Goal: Task Accomplishment & Management: Manage account settings

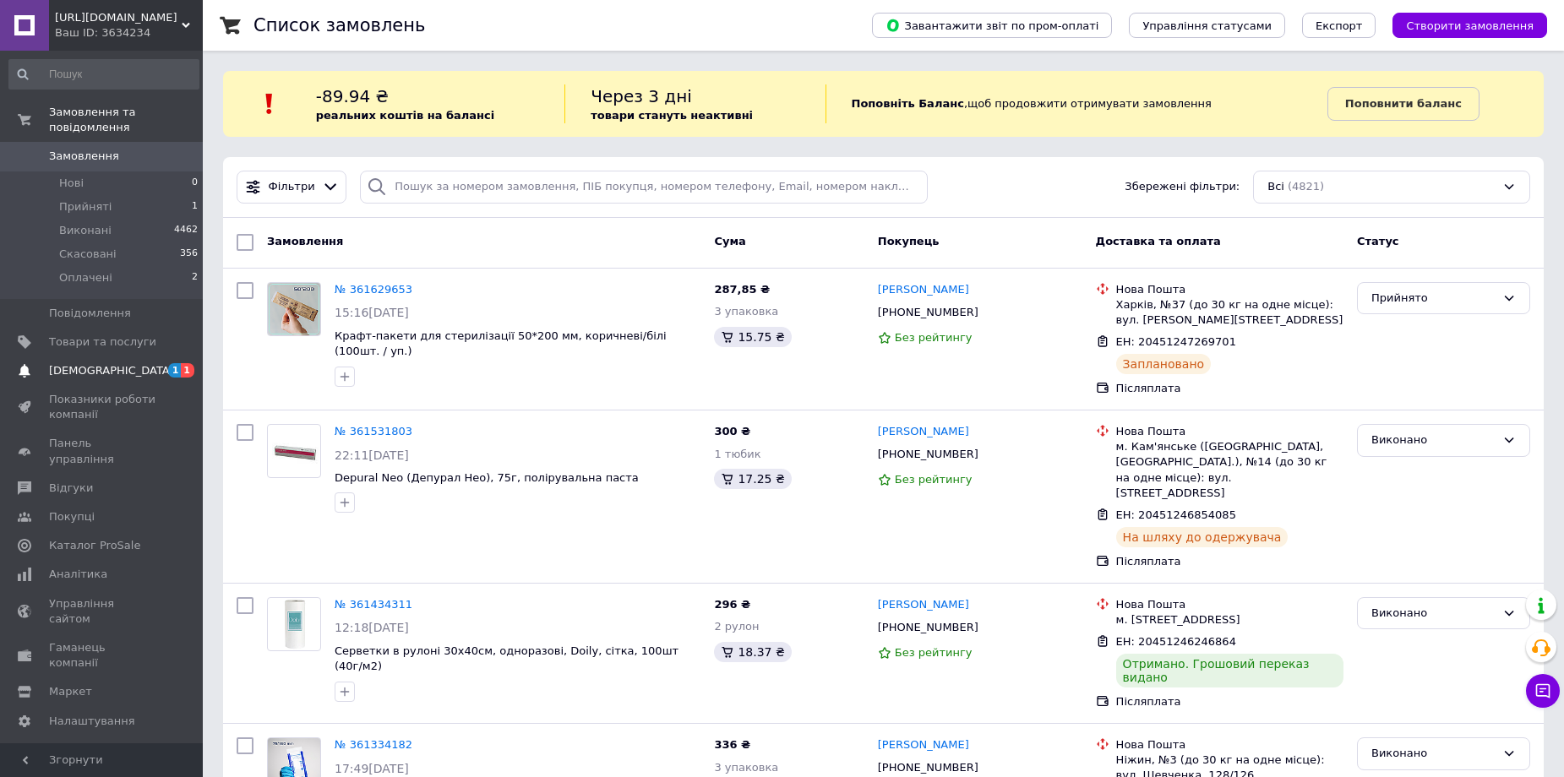
click at [86, 363] on span "[DEMOGRAPHIC_DATA]" at bounding box center [111, 370] width 125 height 15
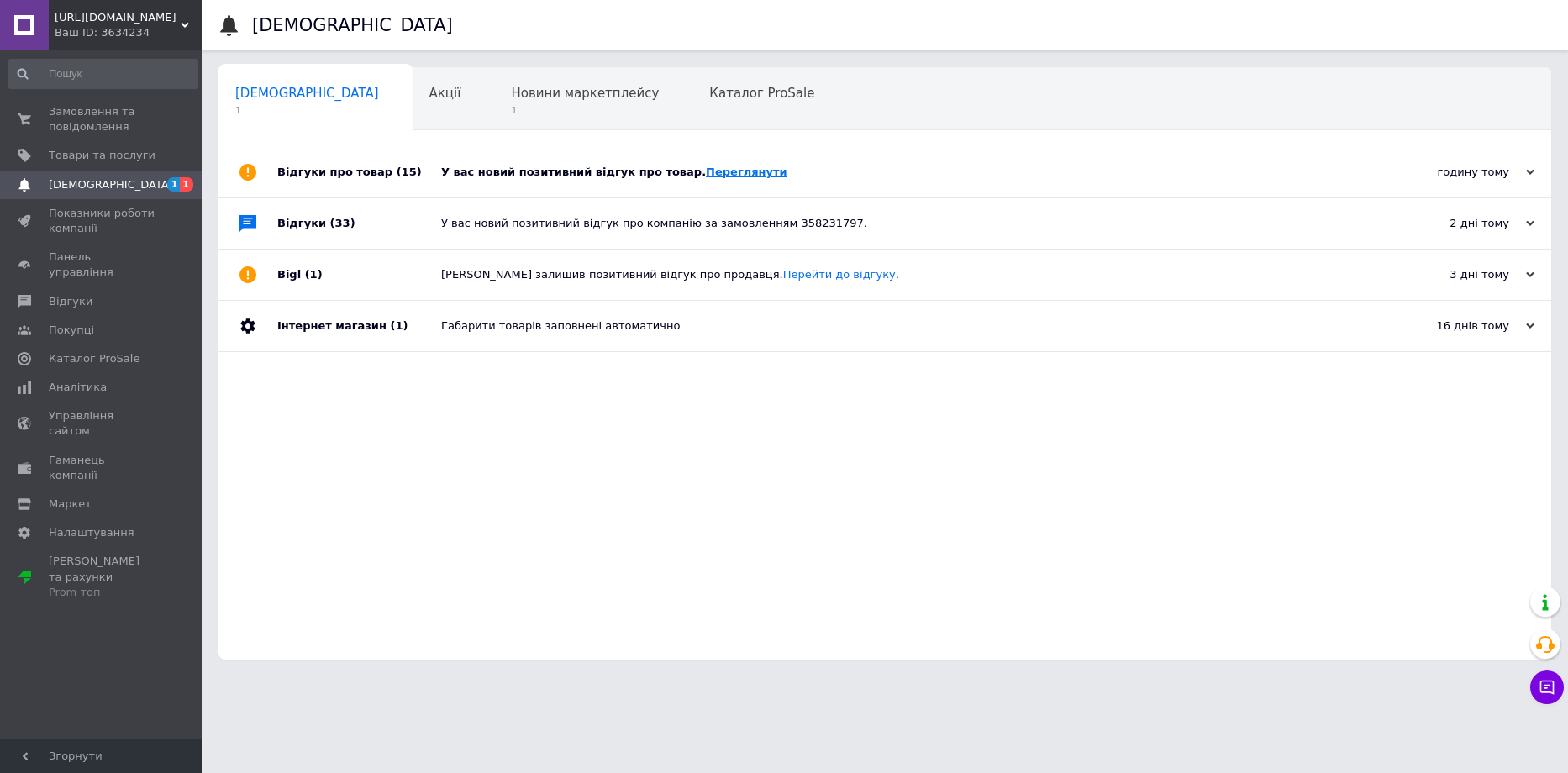
click at [712, 167] on link "Переглянути" at bounding box center [747, 171] width 82 height 13
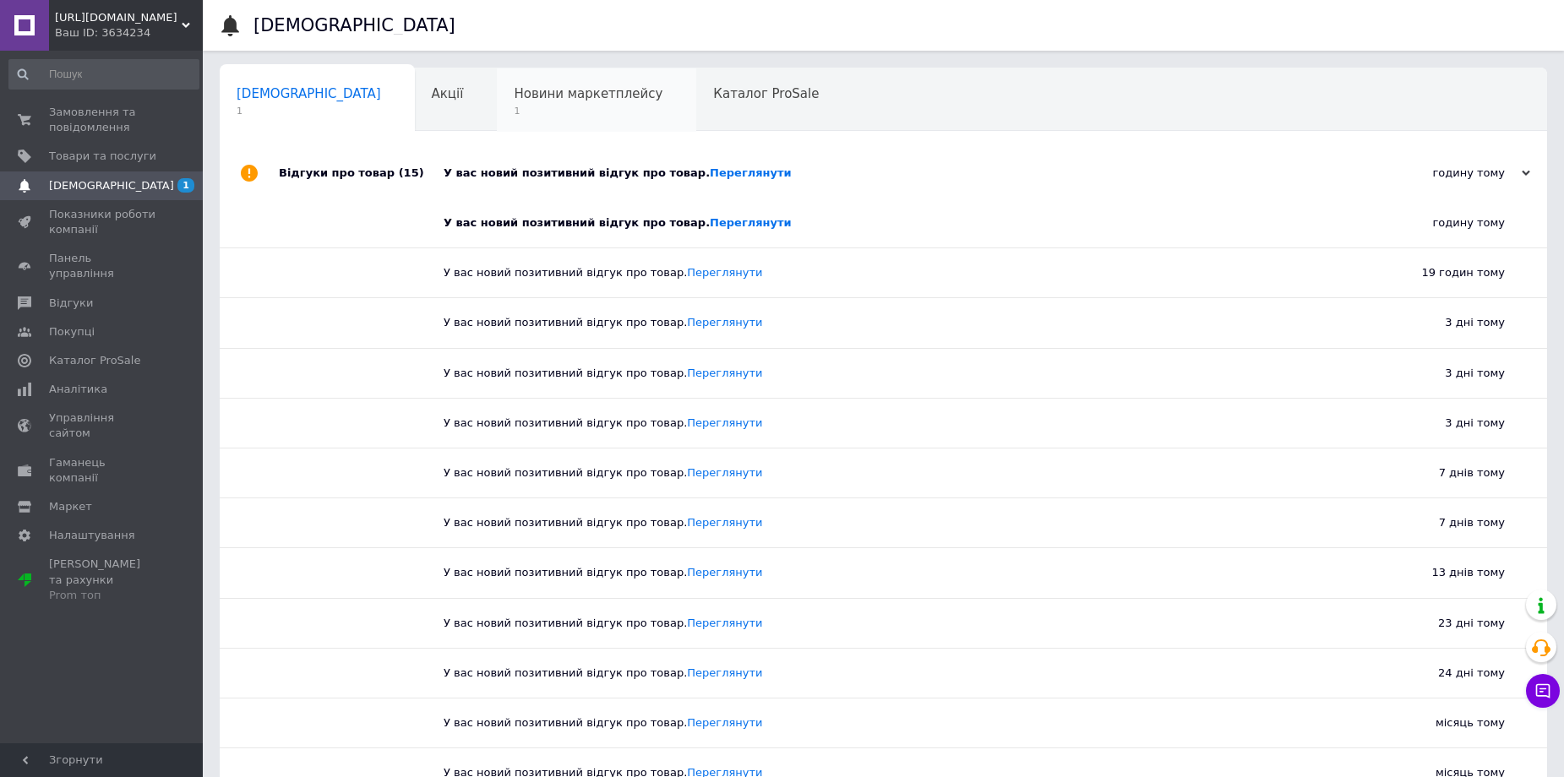
click at [514, 106] on span "1" at bounding box center [588, 111] width 149 height 13
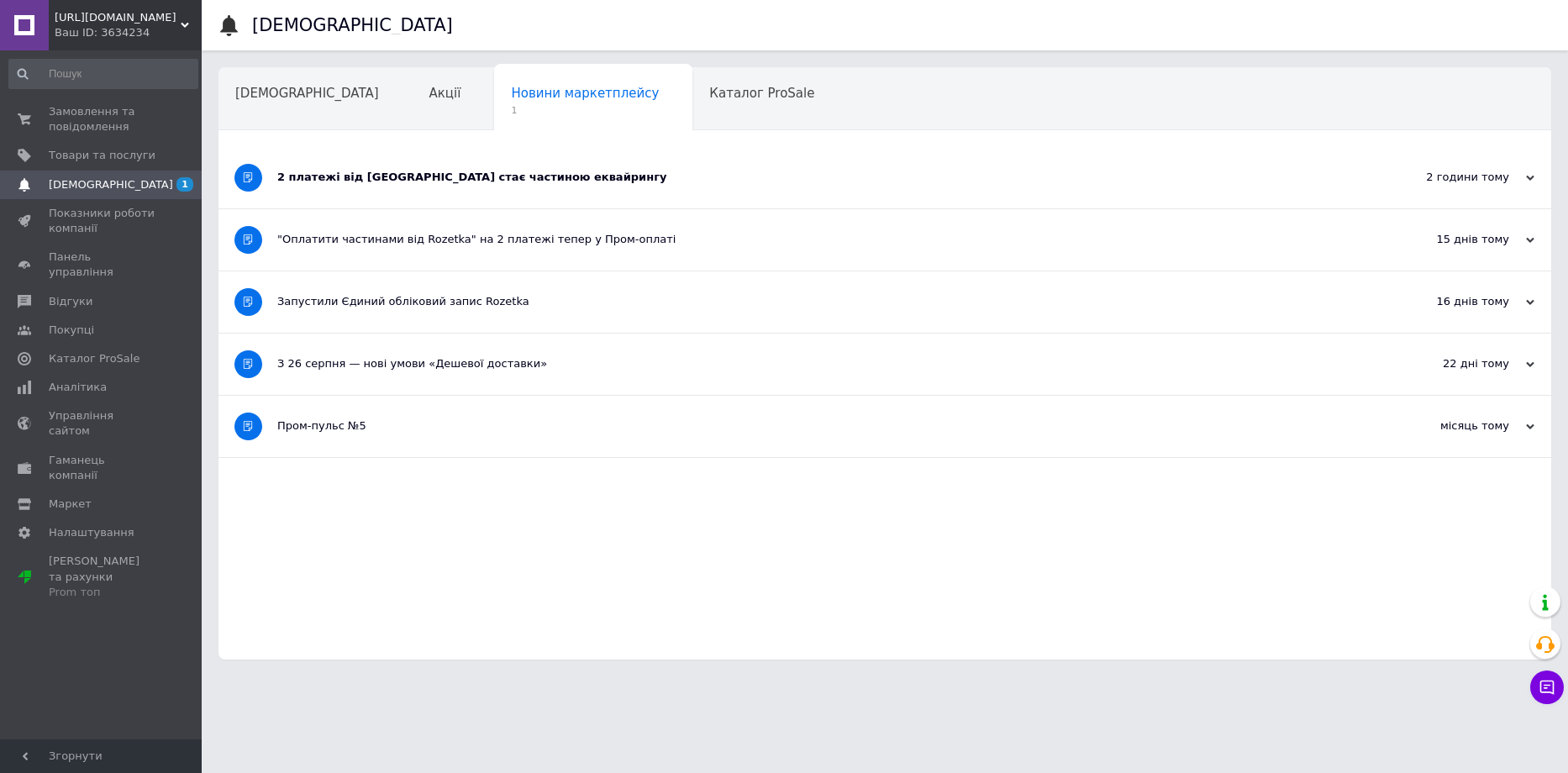
click at [496, 177] on div "2 платежі від Rozetka стає частиною еквайрингу" at bounding box center [822, 177] width 1089 height 15
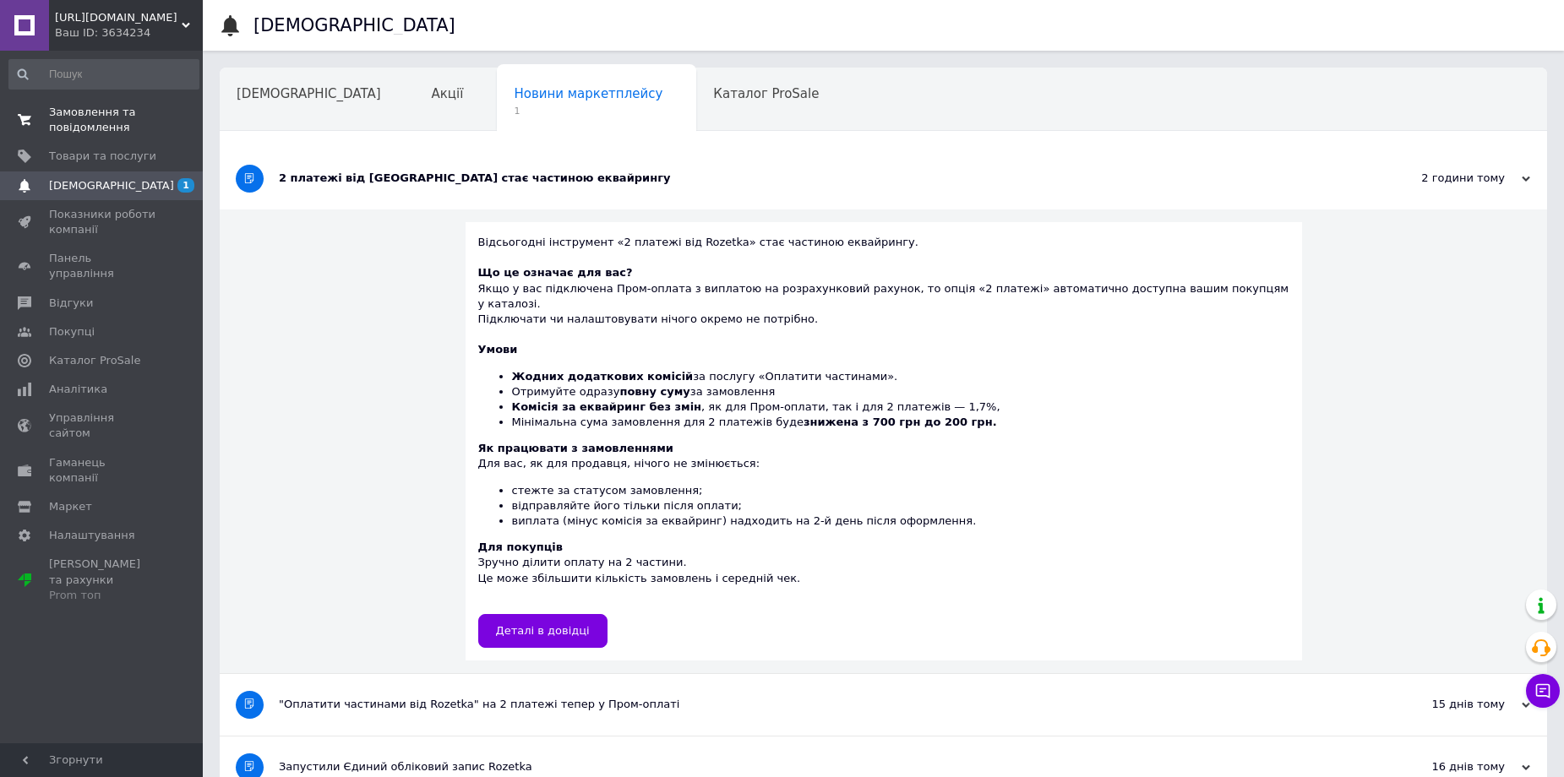
click at [97, 118] on span "Замовлення та повідомлення" at bounding box center [102, 120] width 107 height 30
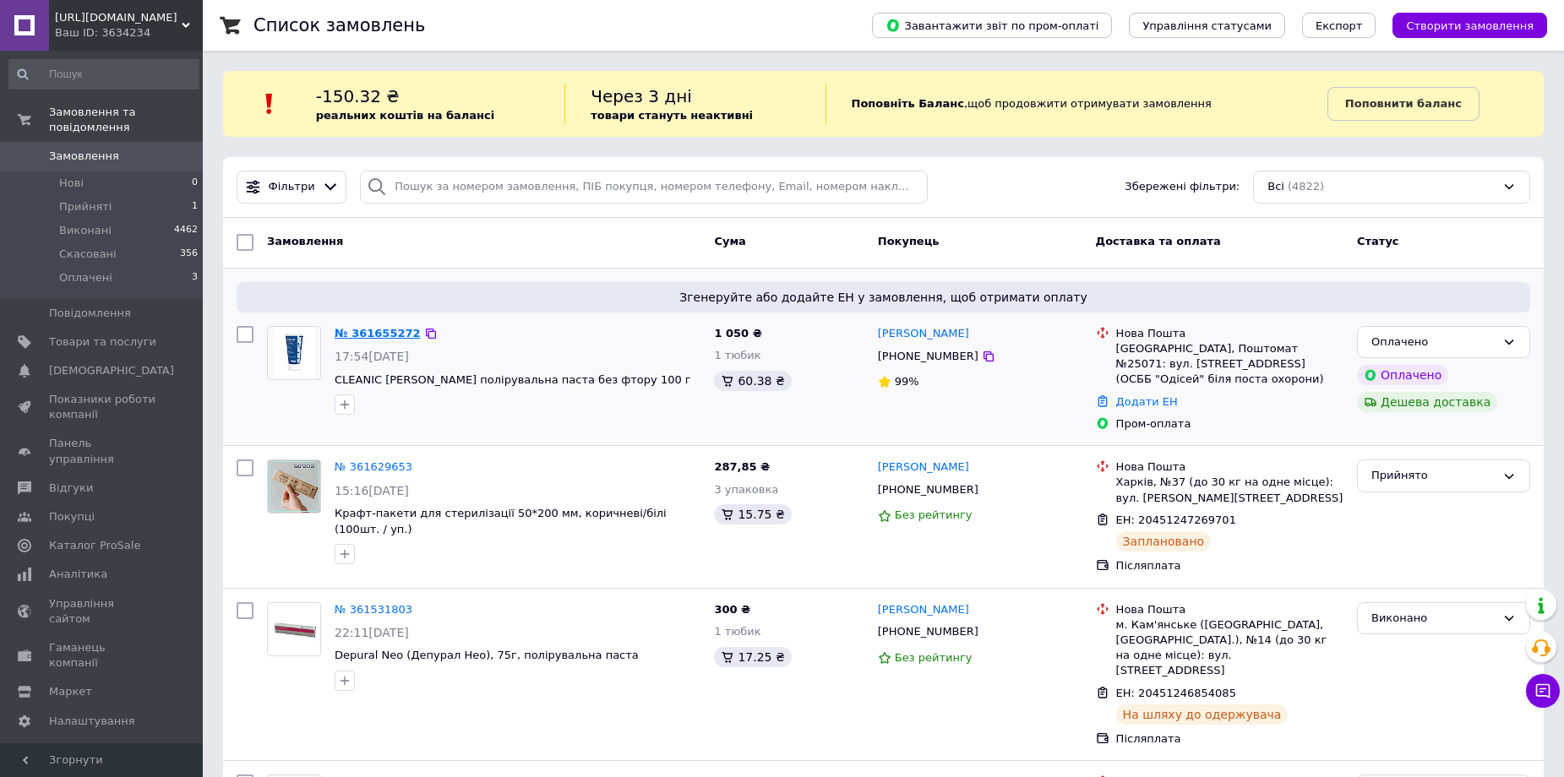
click at [373, 329] on link "№ 361655272" at bounding box center [378, 333] width 86 height 13
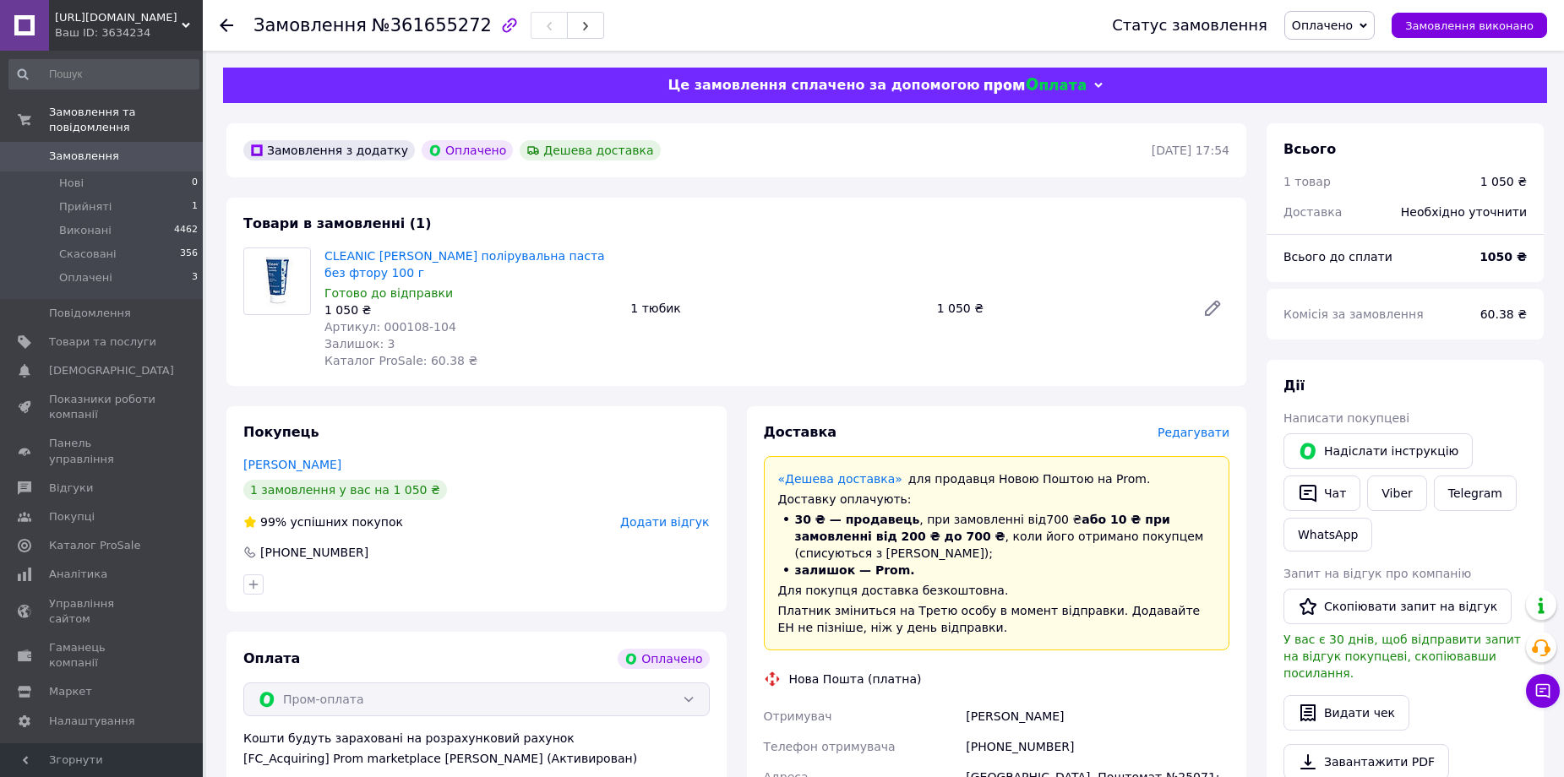
click at [1201, 426] on span "Редагувати" at bounding box center [1193, 433] width 72 height 14
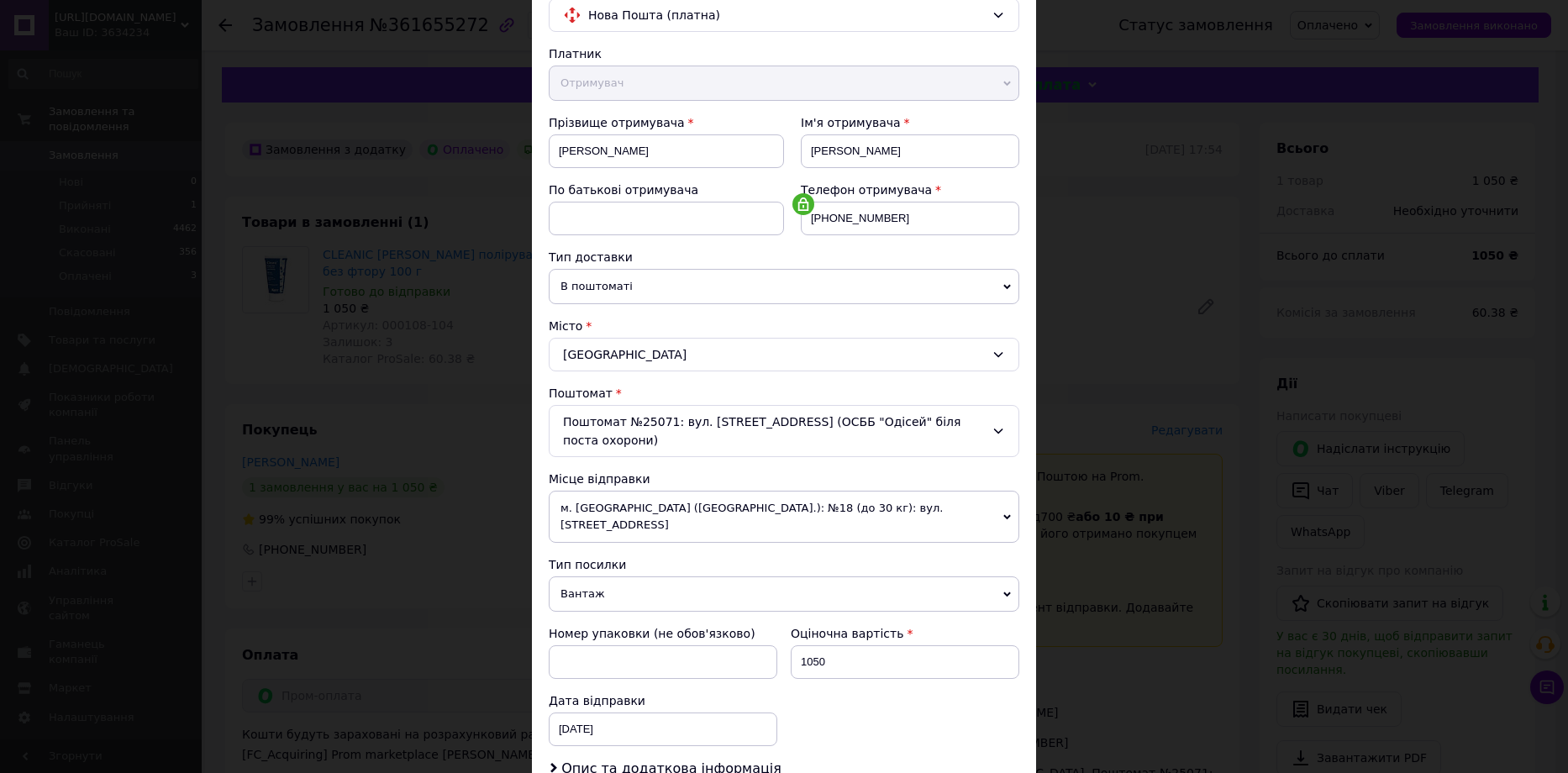
scroll to position [252, 0]
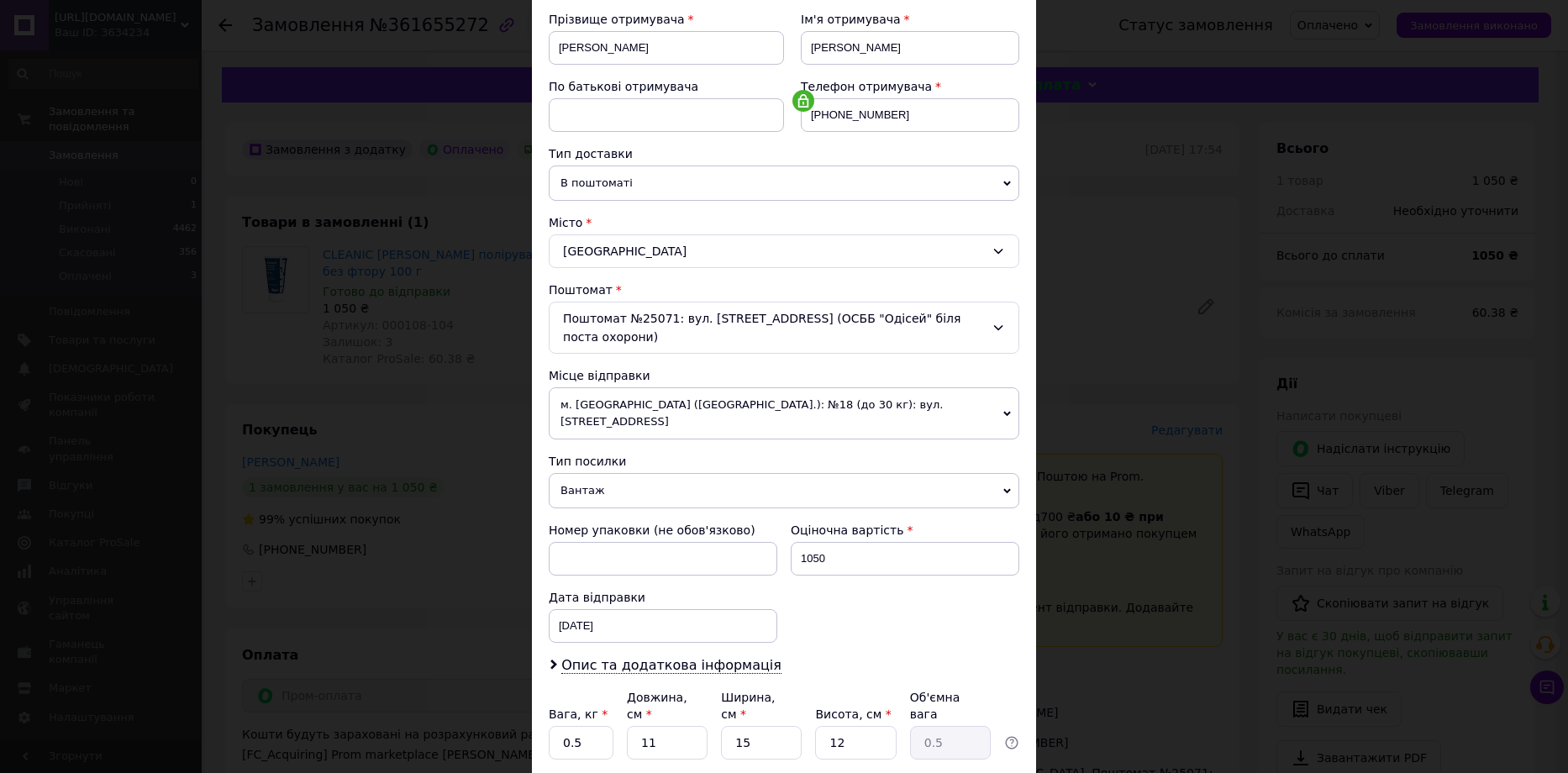
click at [733, 405] on span "м. Львів (Львівська обл.): №18 (до 30 кг): вул. Наукова, 12а" at bounding box center [784, 413] width 471 height 52
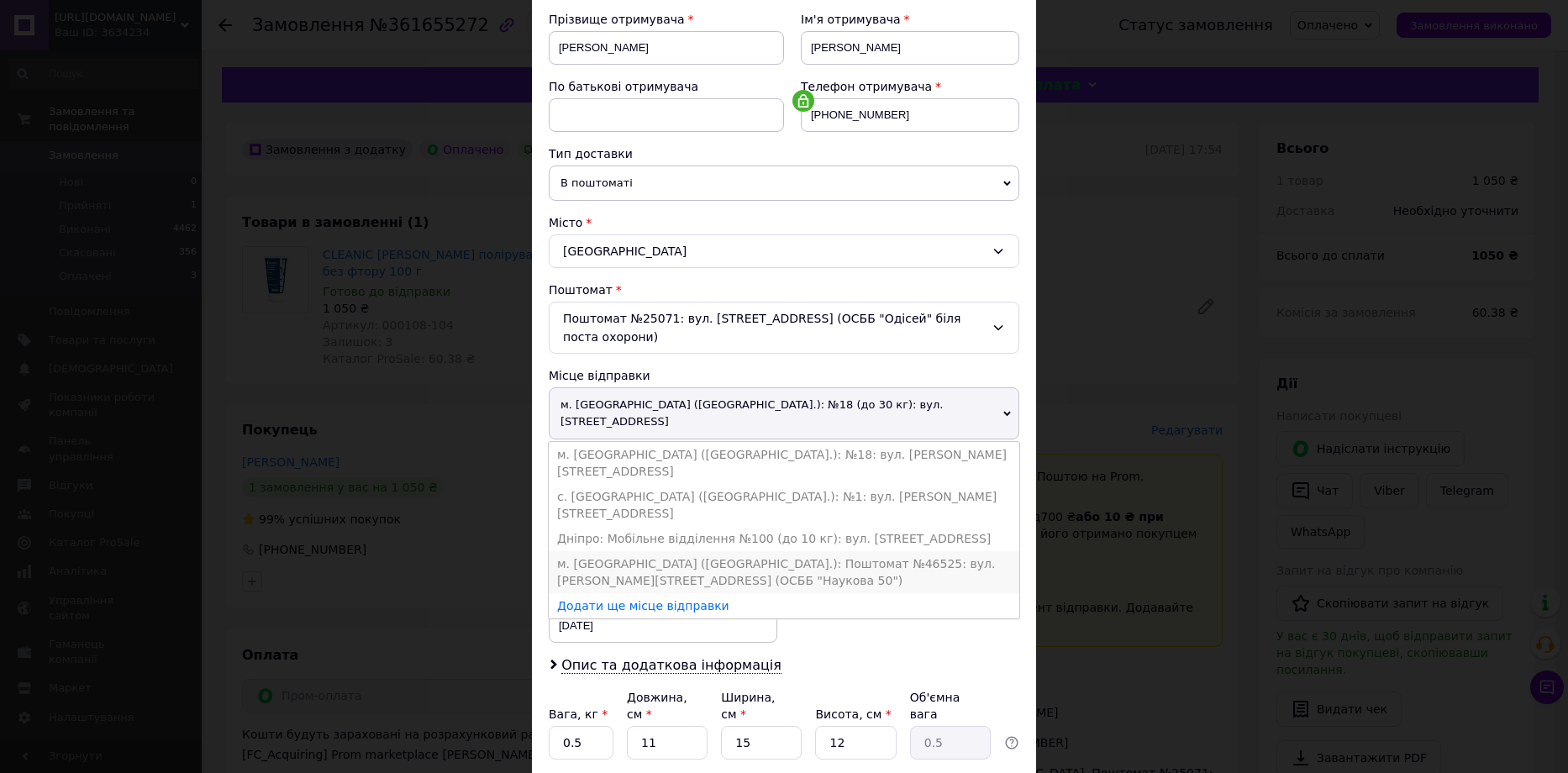
click at [818, 551] on li "м. Львів (Львівська обл.): Поштомат №46525: вул. Наукова, 50 (ОСББ "Наукова 50")" at bounding box center [784, 572] width 471 height 42
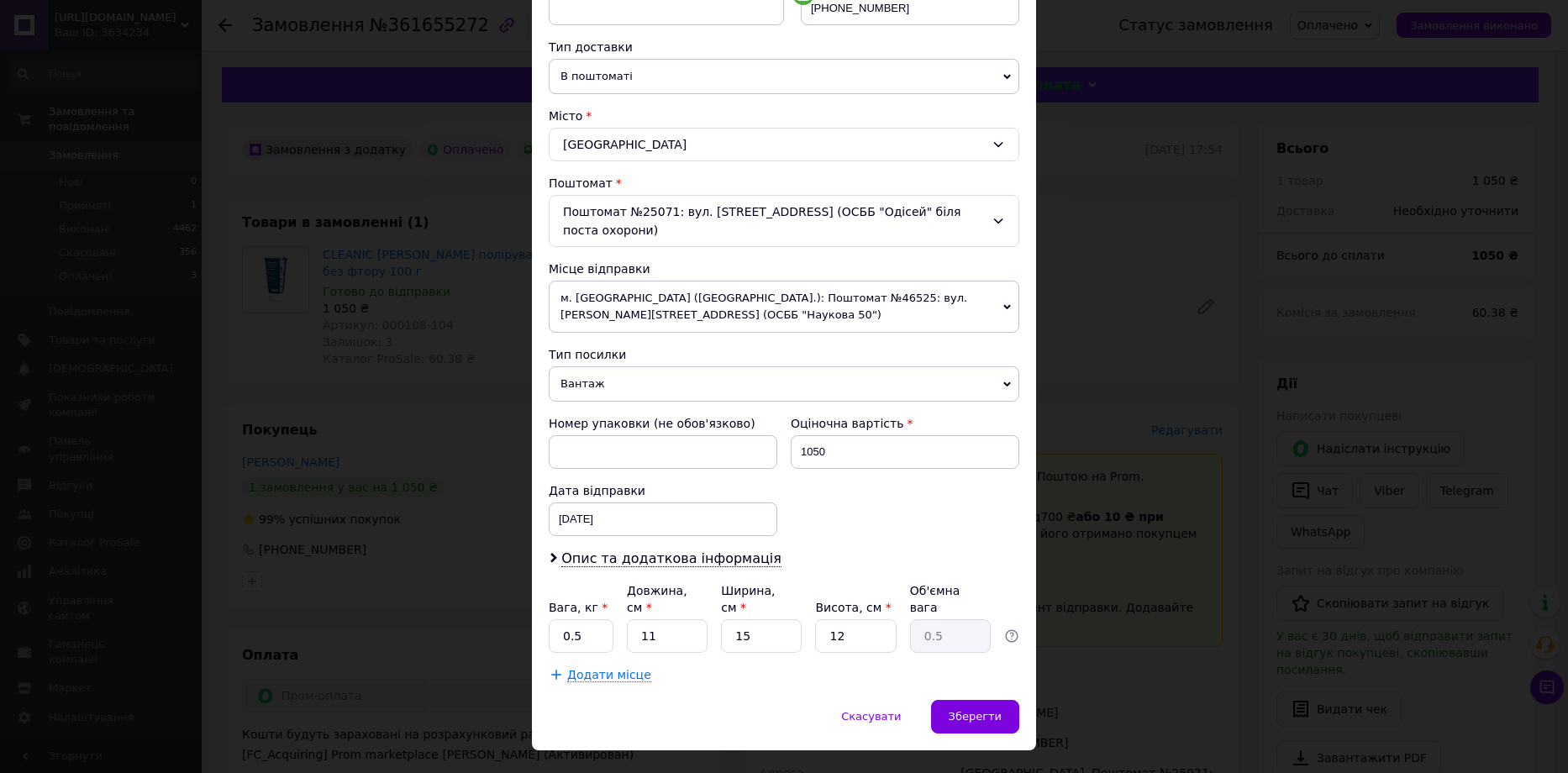
scroll to position [361, 0]
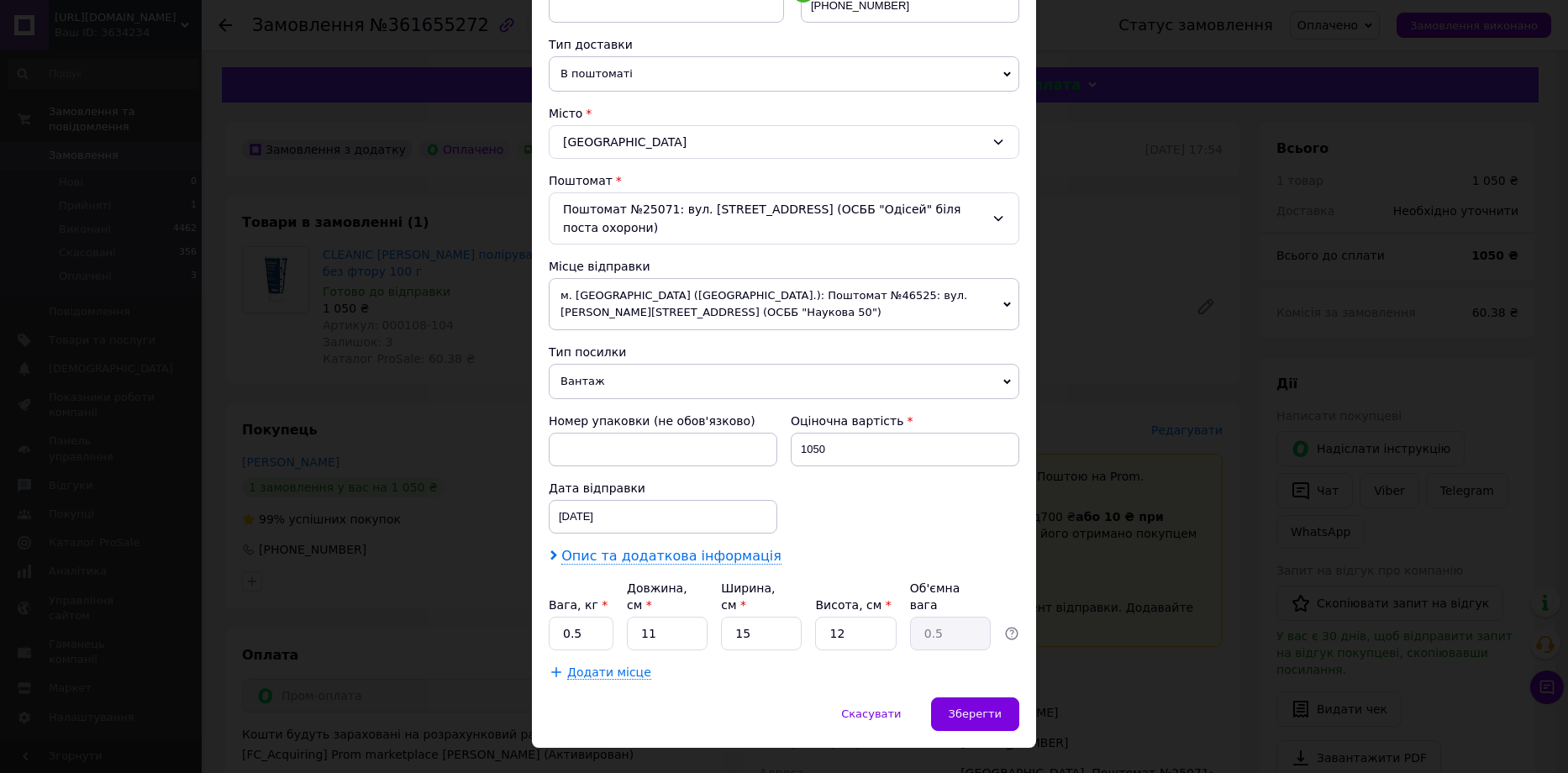
click at [698, 548] on span "Опис та додаткова інформація" at bounding box center [671, 556] width 220 height 17
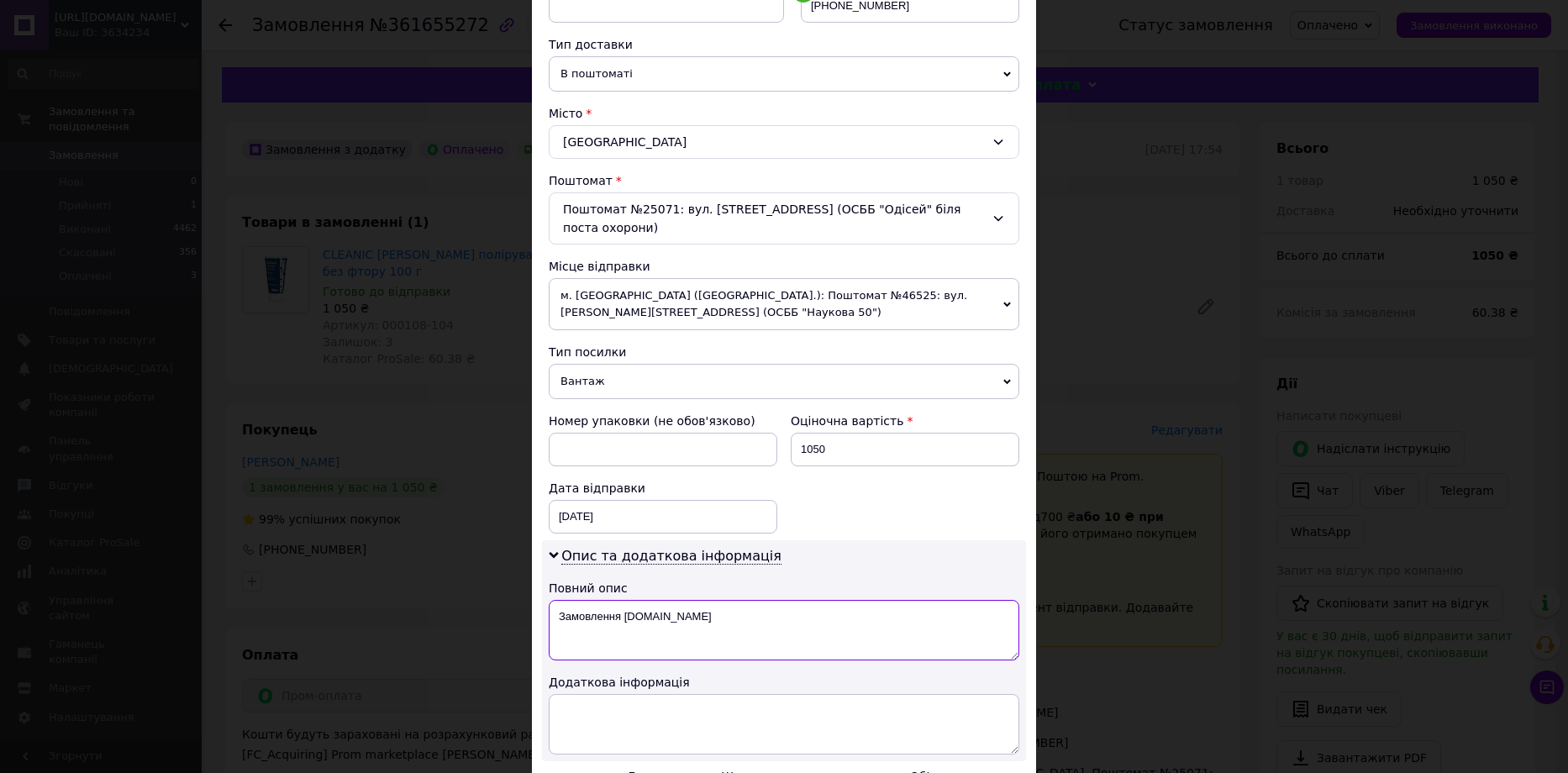
click at [687, 600] on textarea "Замовлення Prom.ua" at bounding box center [784, 630] width 471 height 61
type textarea "З"
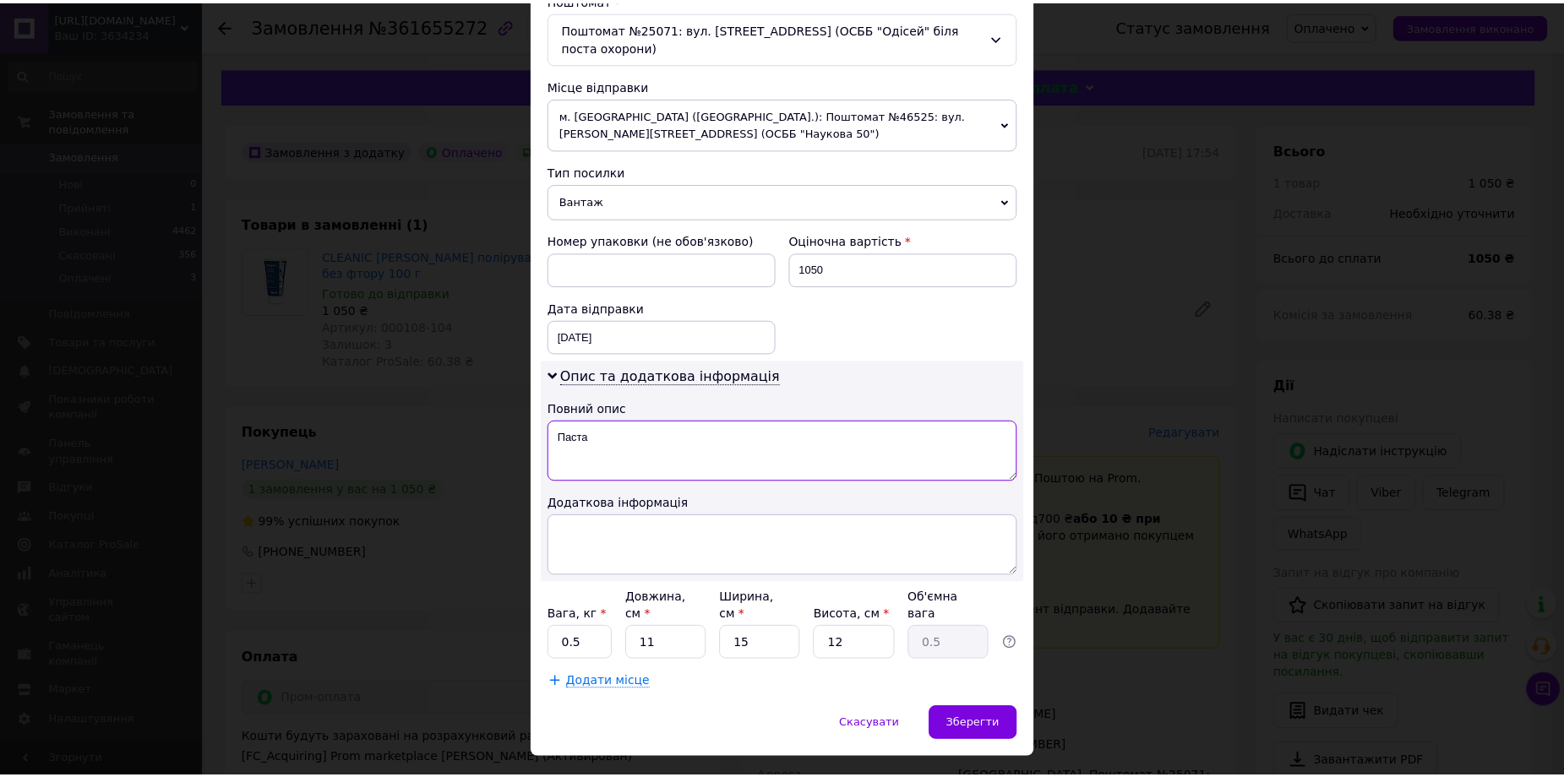
scroll to position [552, 0]
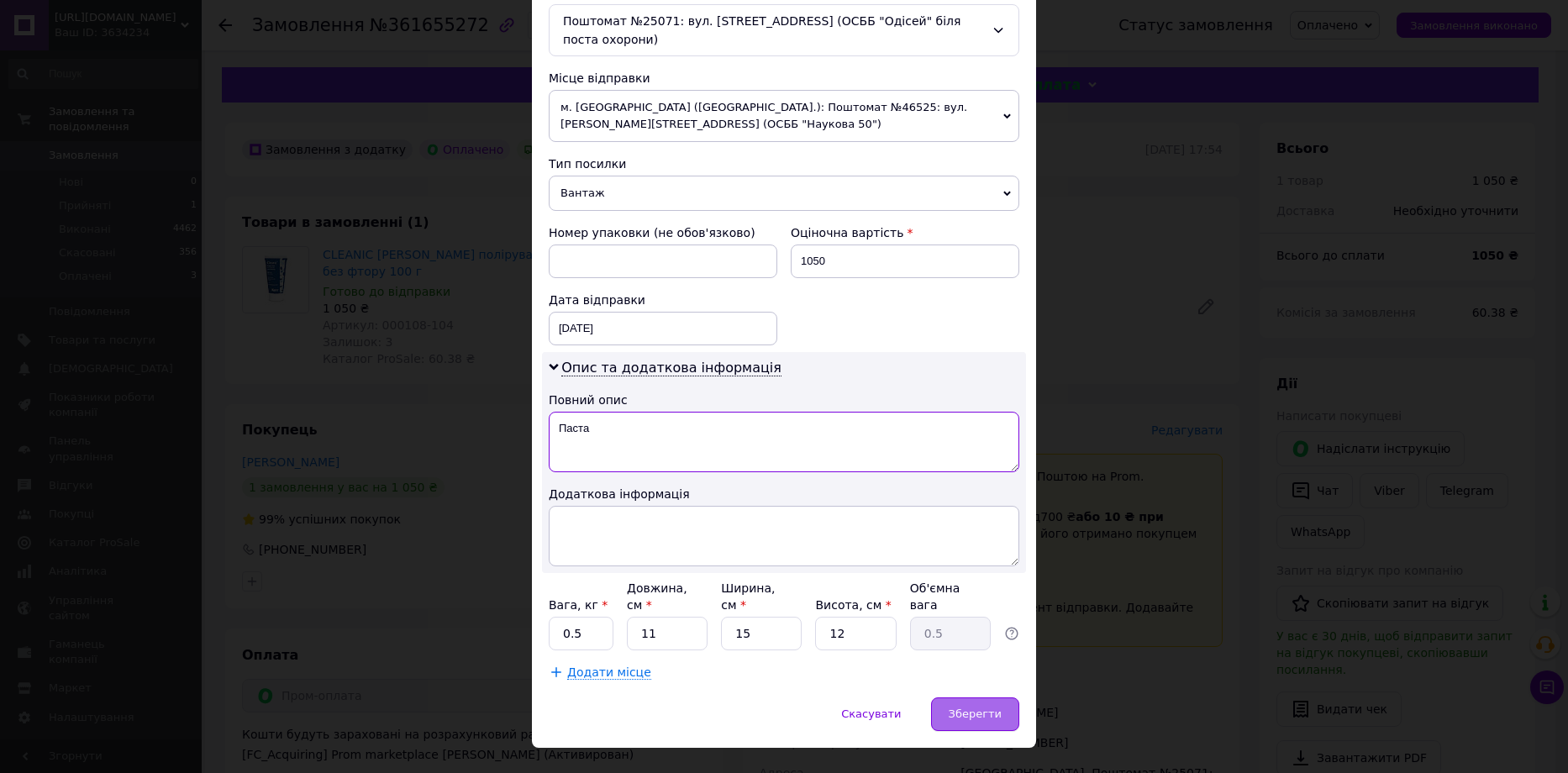
type textarea "Паста"
click at [971, 707] on span "Зберегти" at bounding box center [975, 713] width 53 height 13
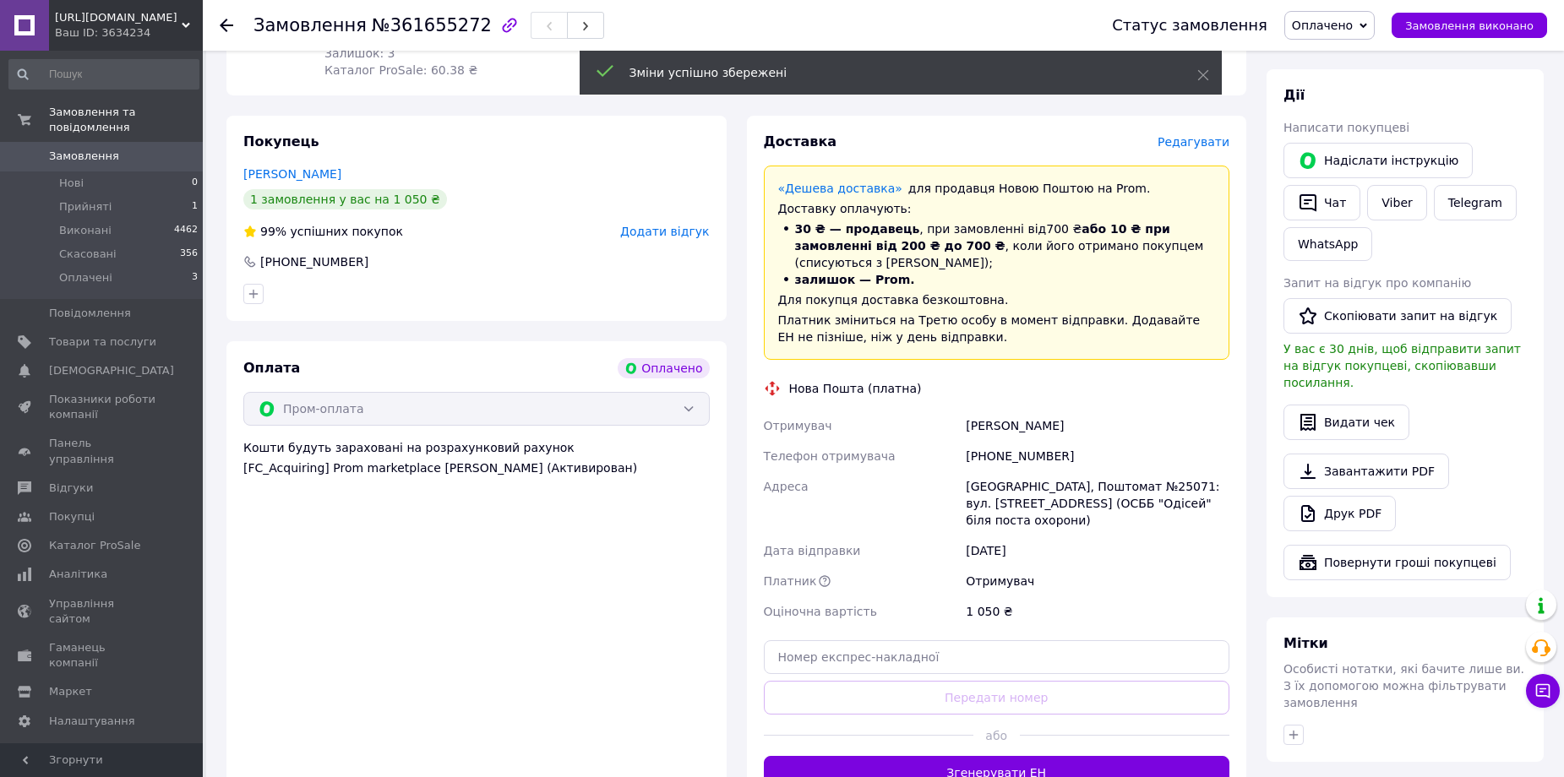
scroll to position [422, 0]
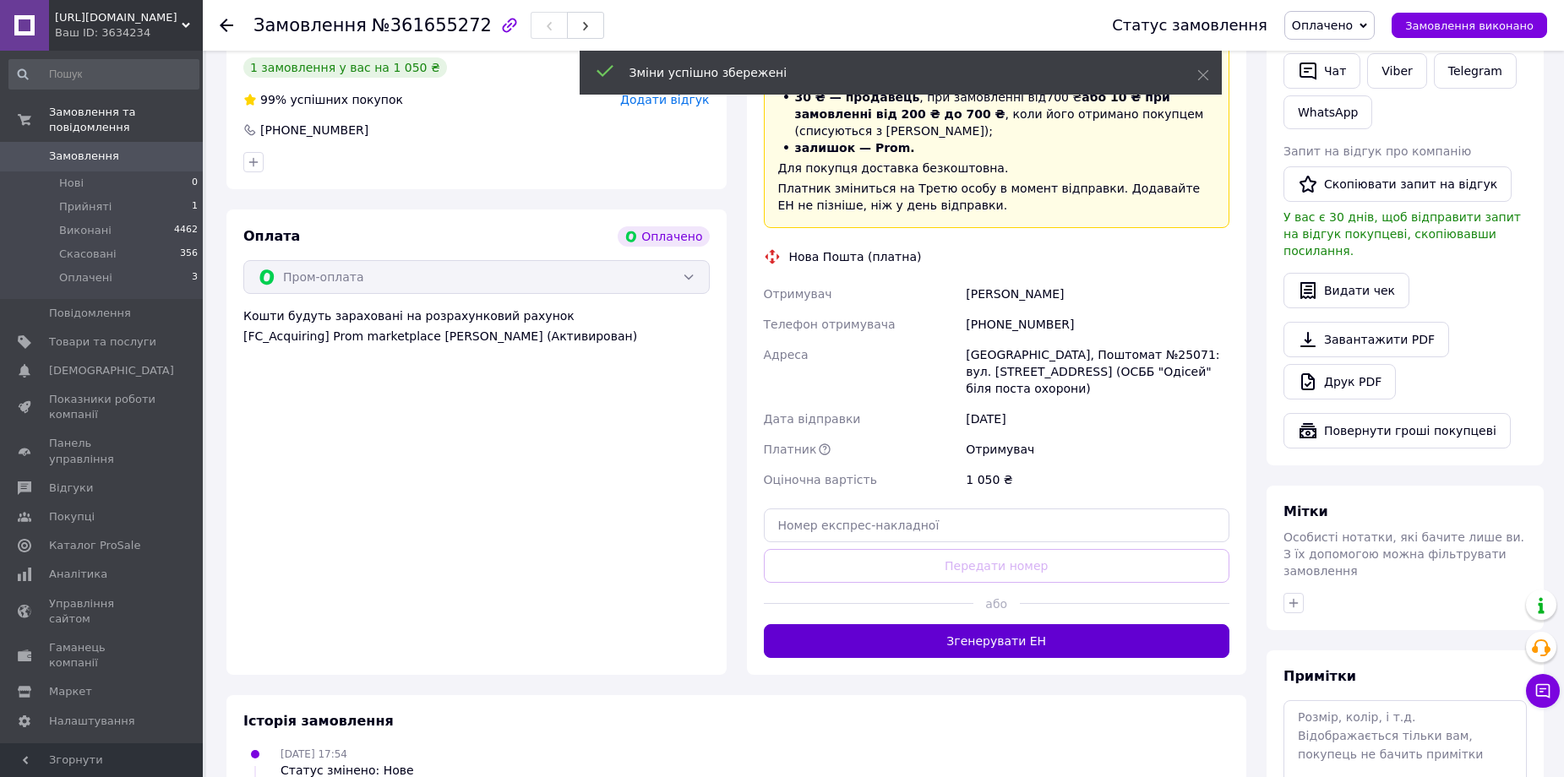
click at [1006, 624] on button "Згенерувати ЕН" at bounding box center [997, 641] width 466 height 34
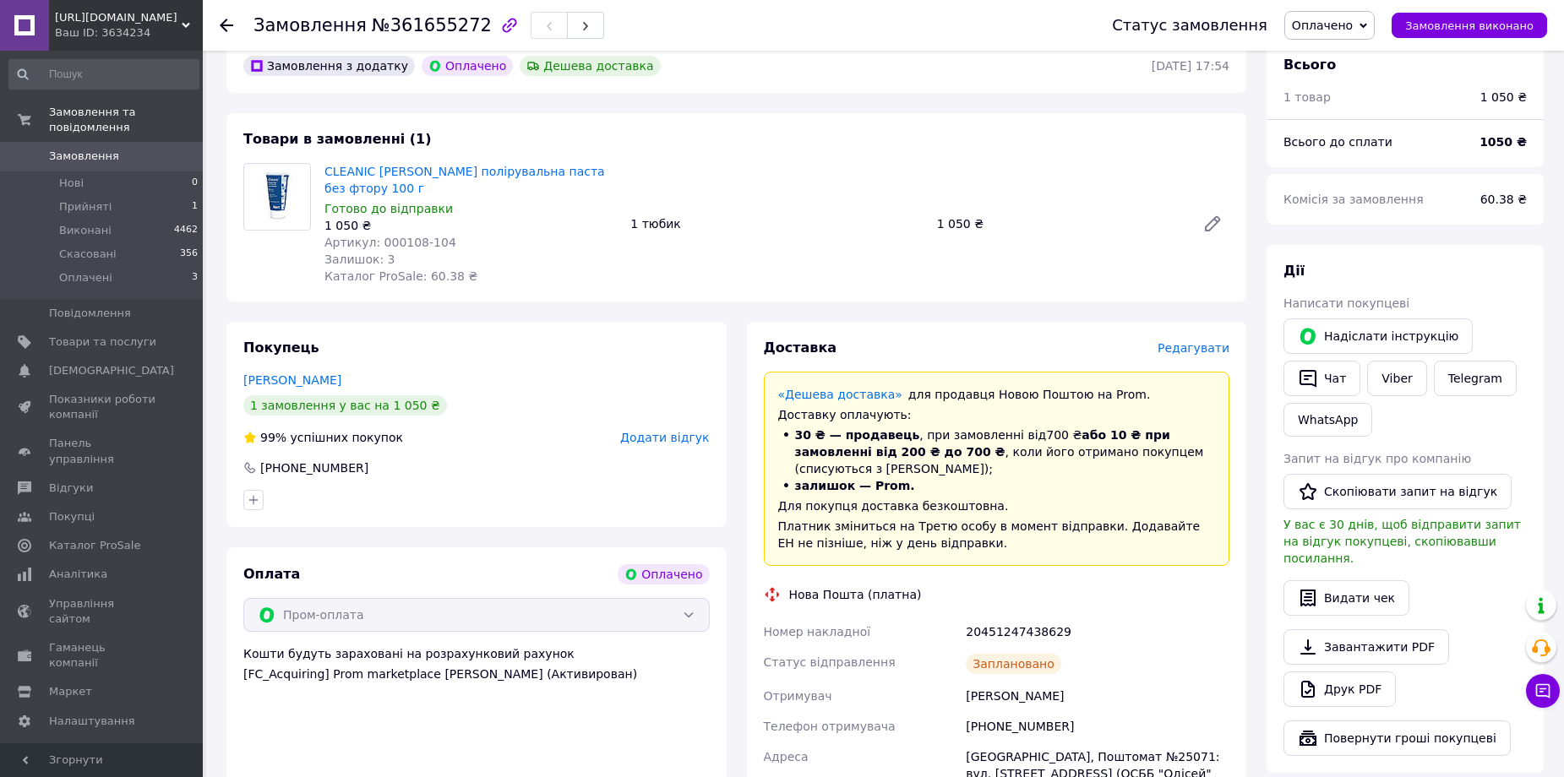
scroll to position [0, 0]
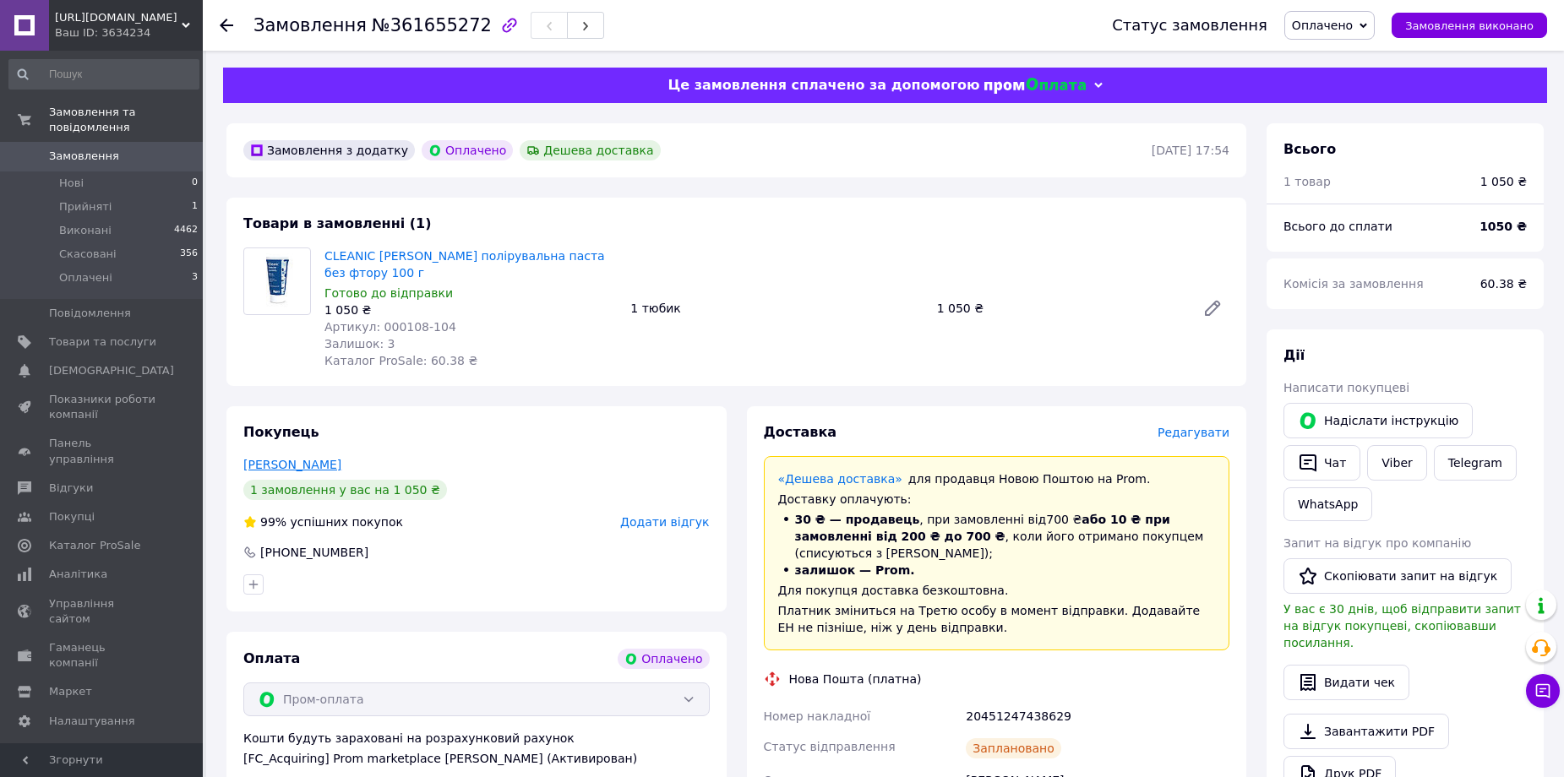
click at [287, 458] on link "Табачникова Татьяна" at bounding box center [292, 465] width 98 height 14
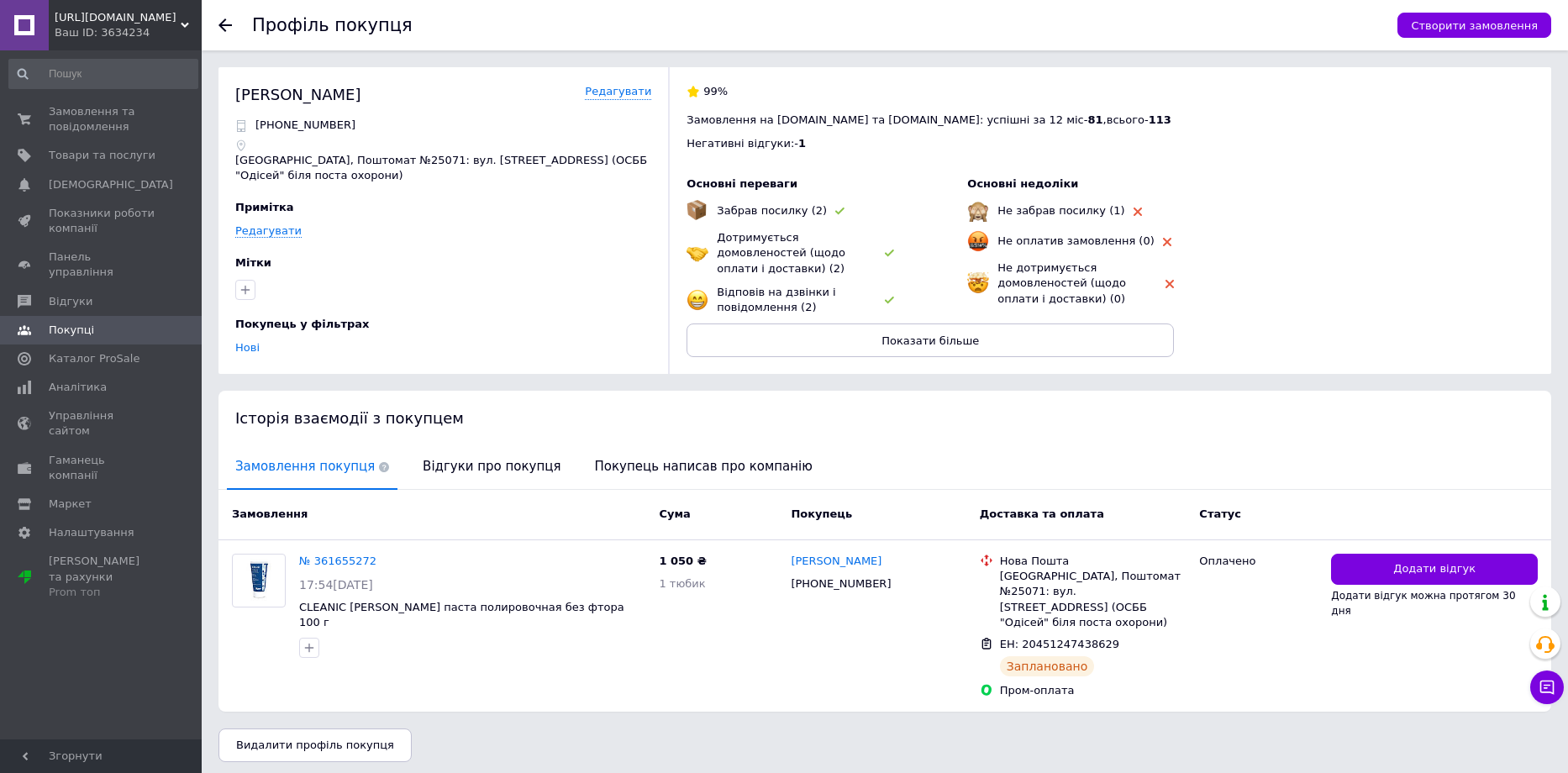
click at [225, 25] on use at bounding box center [226, 26] width 14 height 14
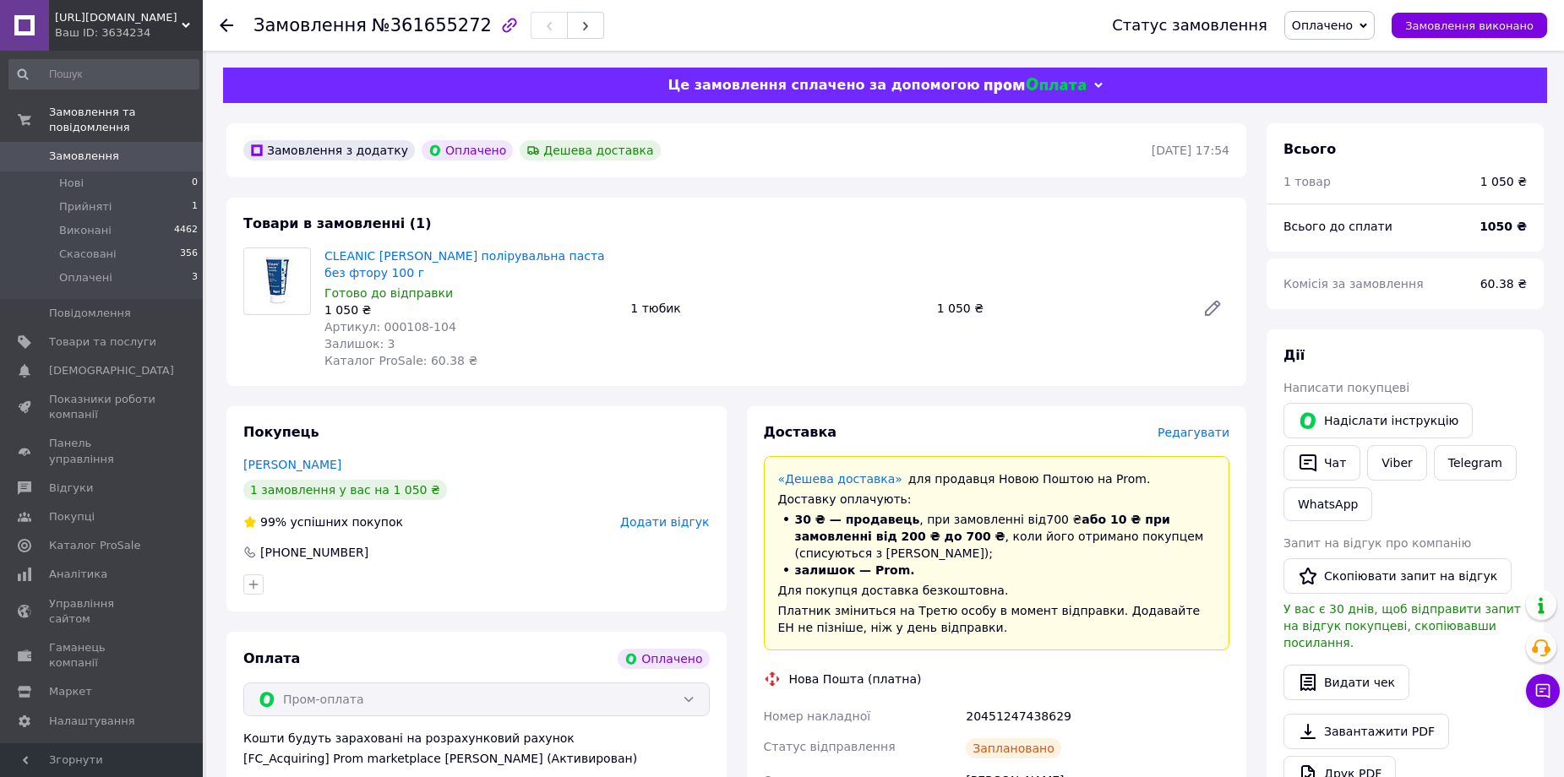
click at [226, 22] on icon at bounding box center [227, 26] width 14 height 14
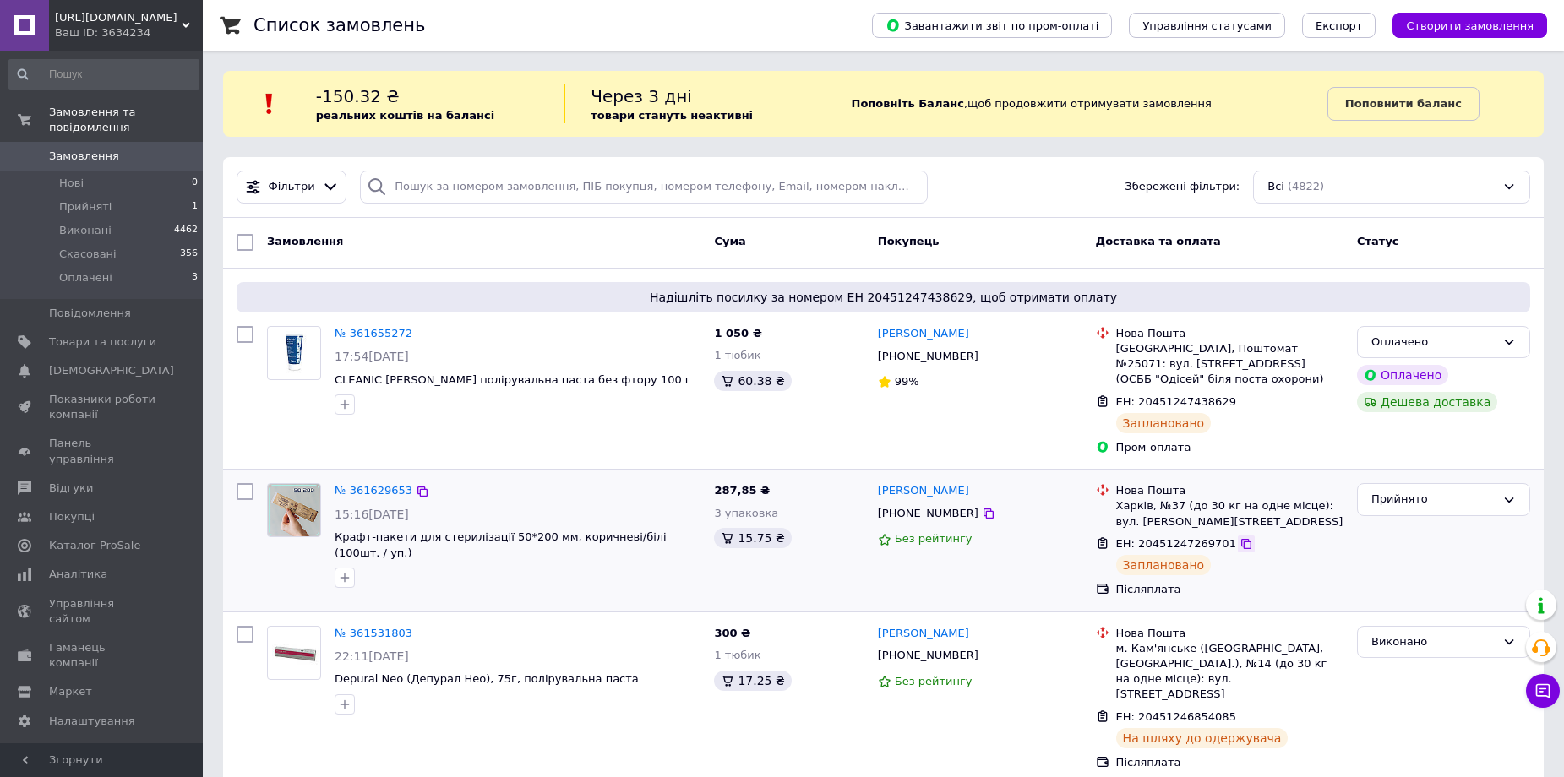
click at [1239, 543] on icon at bounding box center [1246, 544] width 14 height 14
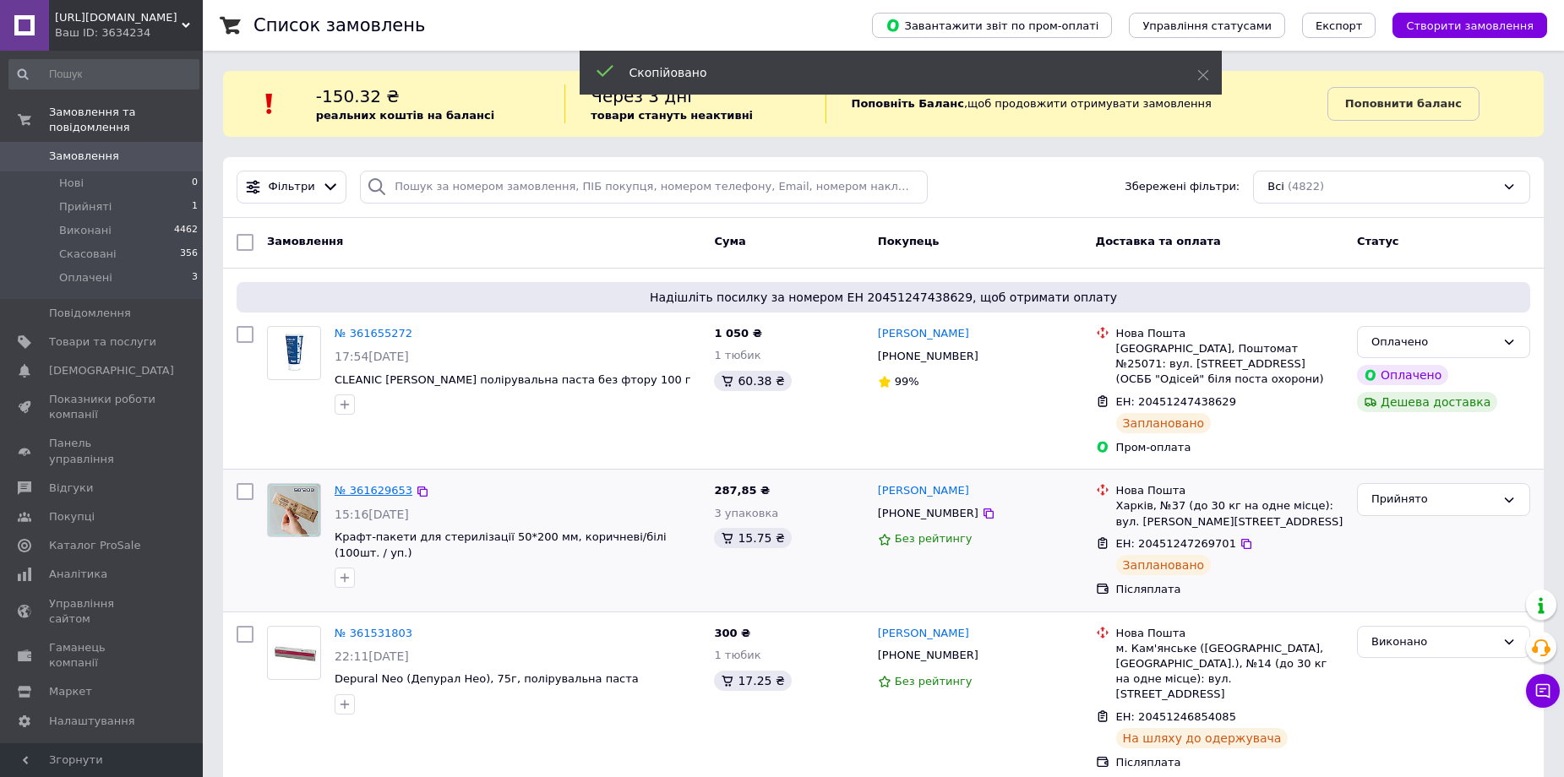
click at [378, 486] on link "№ 361629653" at bounding box center [374, 490] width 78 height 13
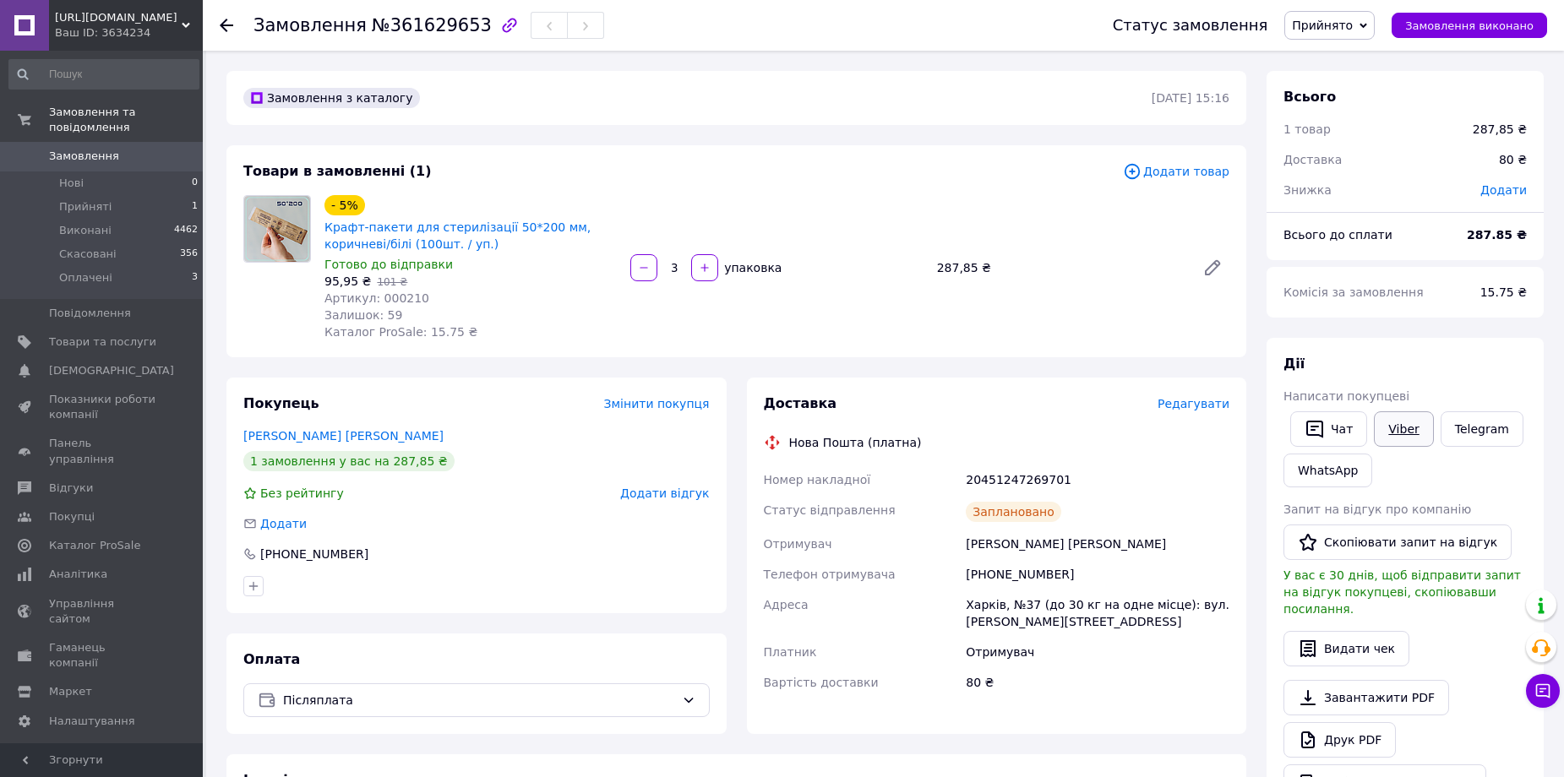
click at [1402, 431] on link "Viber" at bounding box center [1403, 428] width 59 height 35
click at [1488, 28] on span "Замовлення виконано" at bounding box center [1469, 25] width 128 height 13
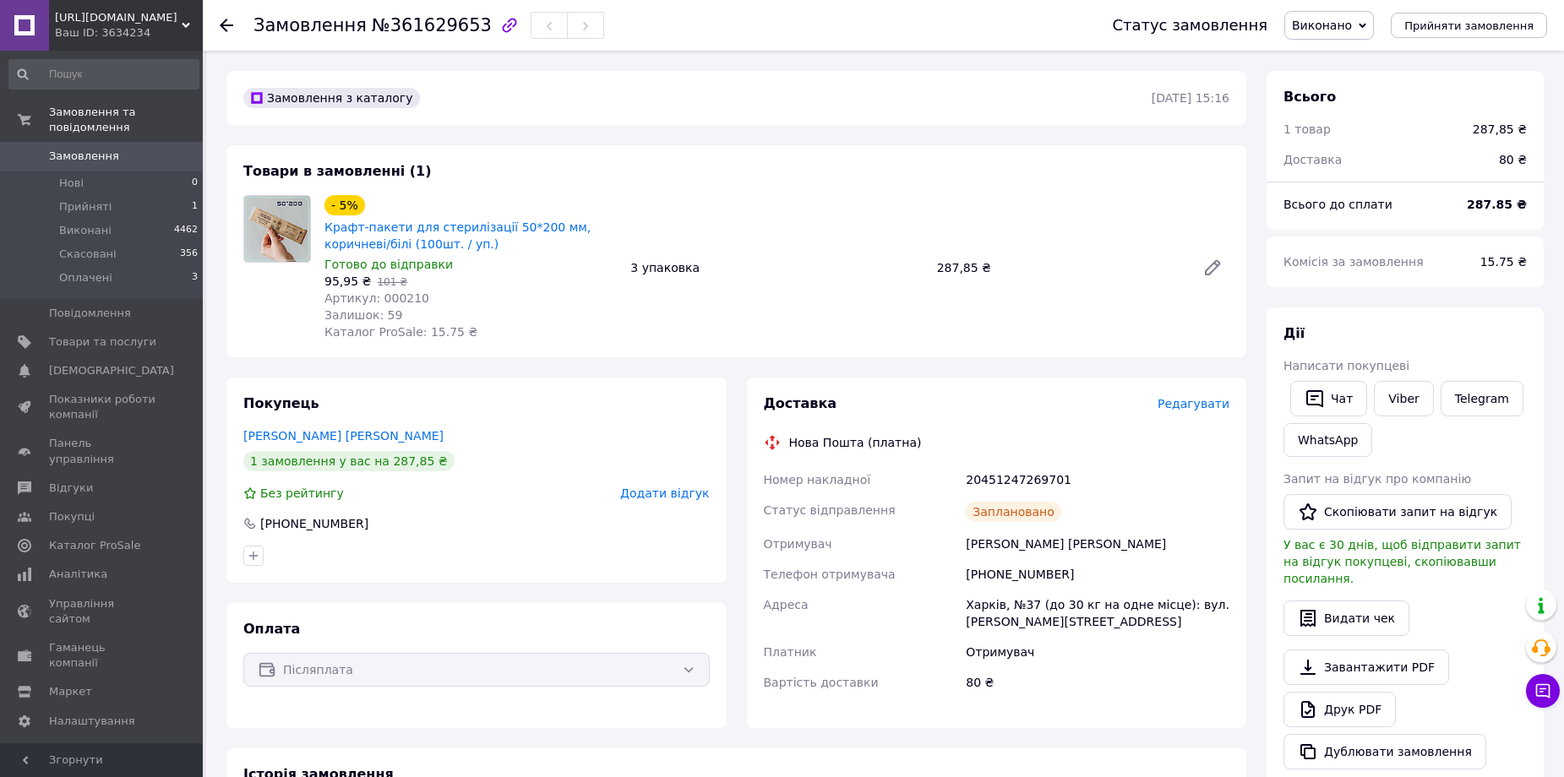
click at [226, 20] on use at bounding box center [227, 26] width 14 height 14
